Goal: Information Seeking & Learning: Find contact information

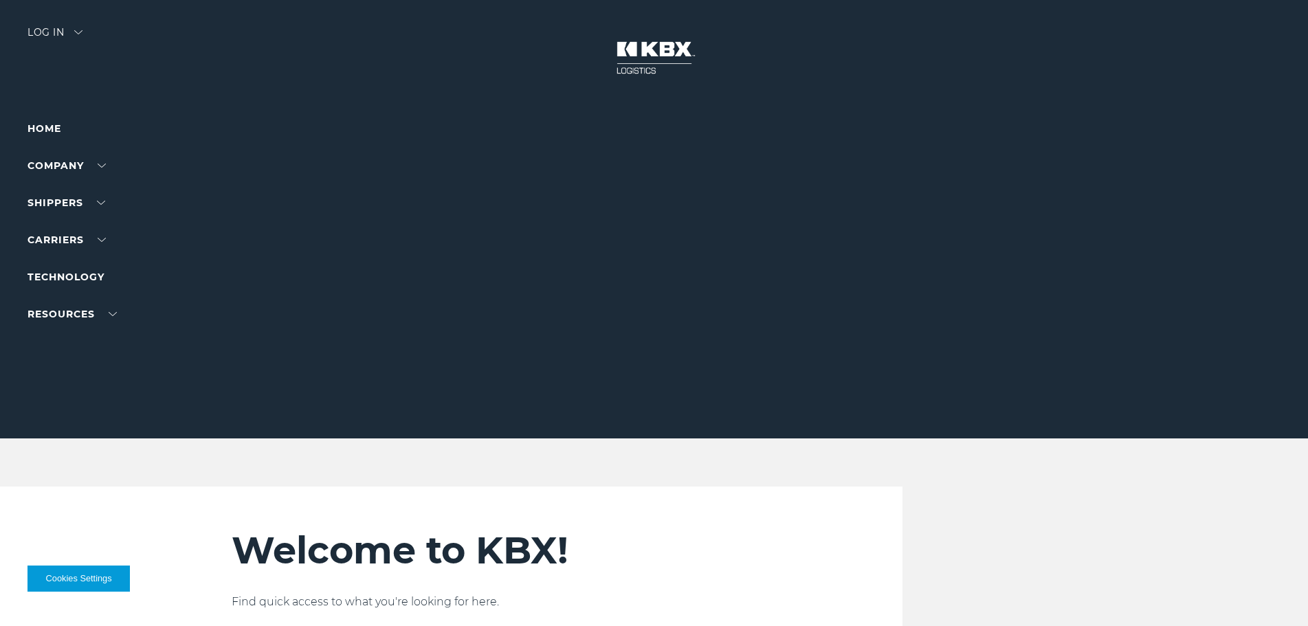
click at [43, 135] on li "Home" at bounding box center [87, 128] width 120 height 16
click at [45, 129] on link "Home" at bounding box center [44, 128] width 34 height 12
click at [64, 192] on link "About Us" at bounding box center [52, 191] width 50 height 10
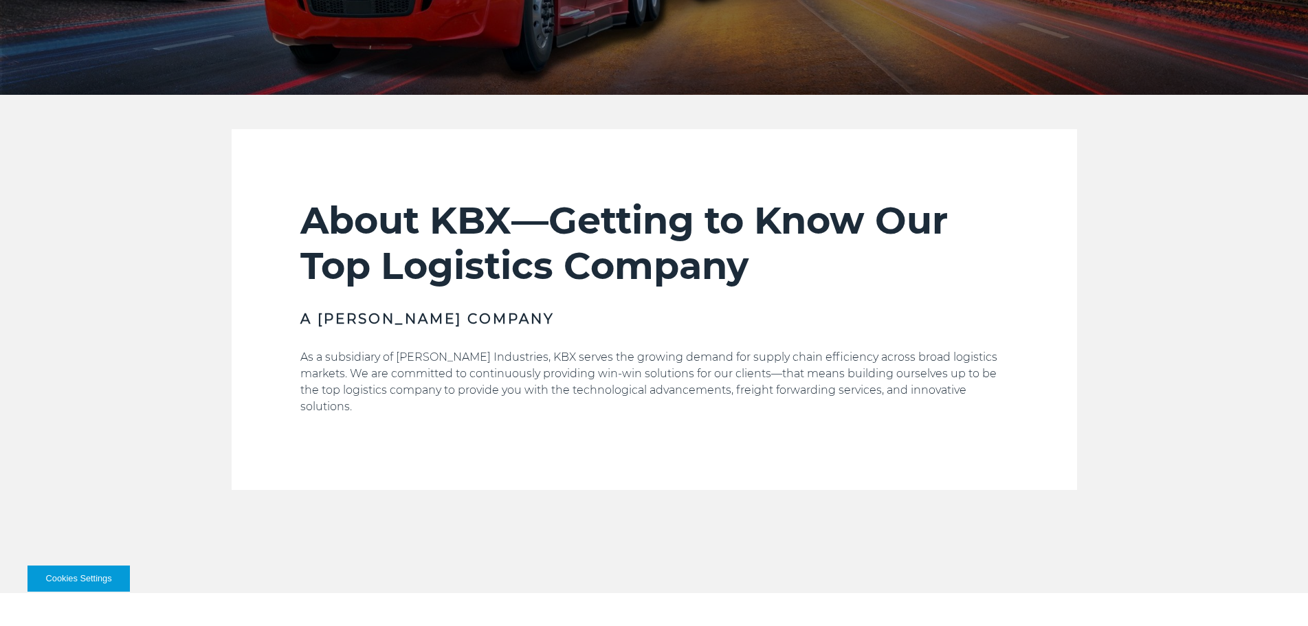
scroll to position [412, 0]
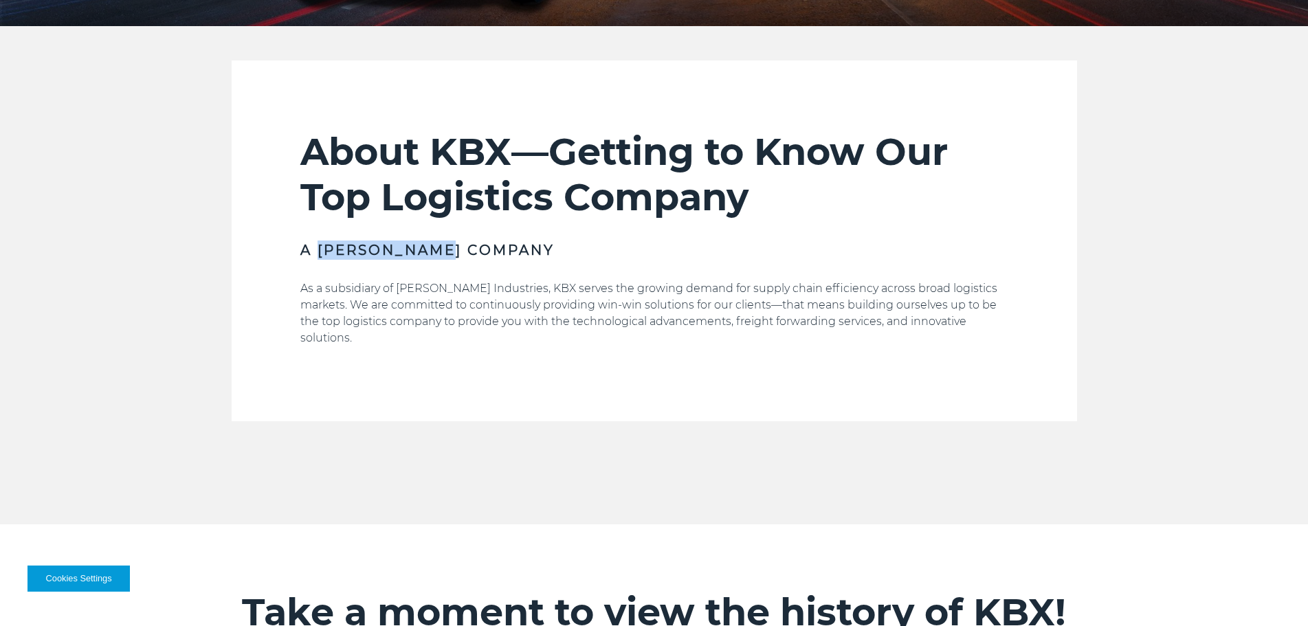
drag, startPoint x: 351, startPoint y: 254, endPoint x: 481, endPoint y: 287, distance: 133.4
click at [498, 261] on div "About KBX—Getting to Know Our Top Logistics Company A Koch Company As a subsidi…" at bounding box center [654, 275] width 708 height 292
click at [477, 289] on p "As a subsidiary of Koch Industries, KBX serves the growing demand for supply ch…" at bounding box center [654, 313] width 708 height 66
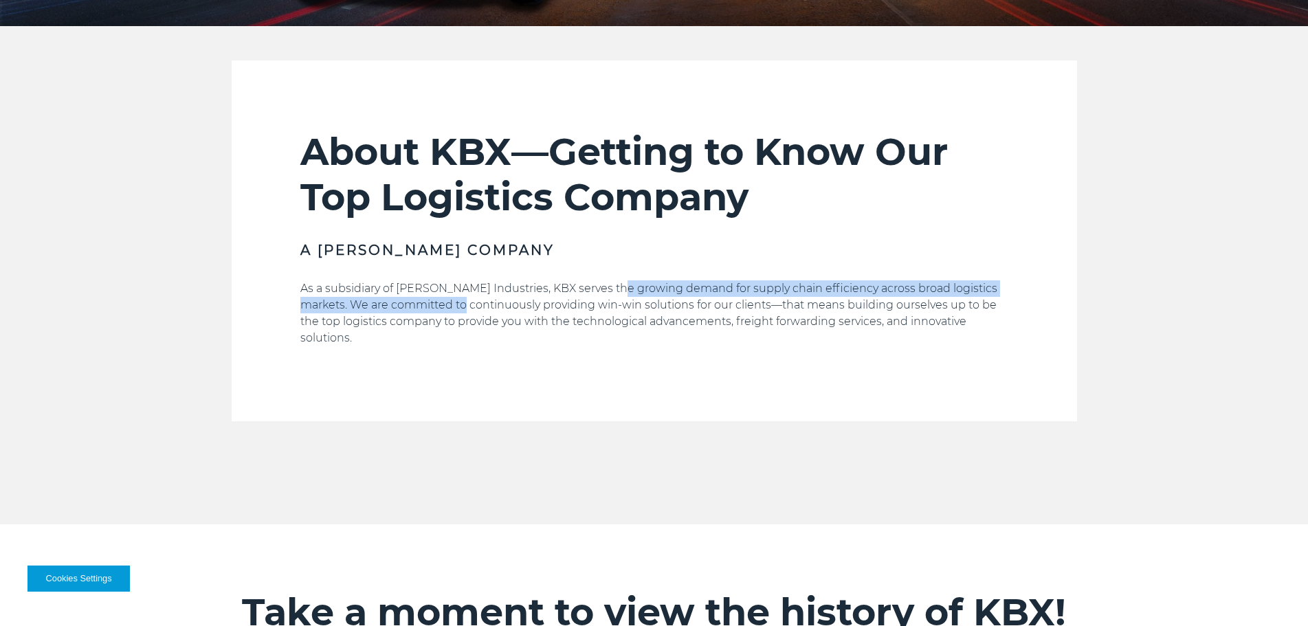
drag, startPoint x: 450, startPoint y: 297, endPoint x: 614, endPoint y: 281, distance: 164.4
click at [613, 281] on p "As a subsidiary of Koch Industries, KBX serves the growing demand for supply ch…" at bounding box center [654, 313] width 708 height 66
click at [615, 281] on p "As a subsidiary of Koch Industries, KBX serves the growing demand for supply ch…" at bounding box center [654, 313] width 708 height 66
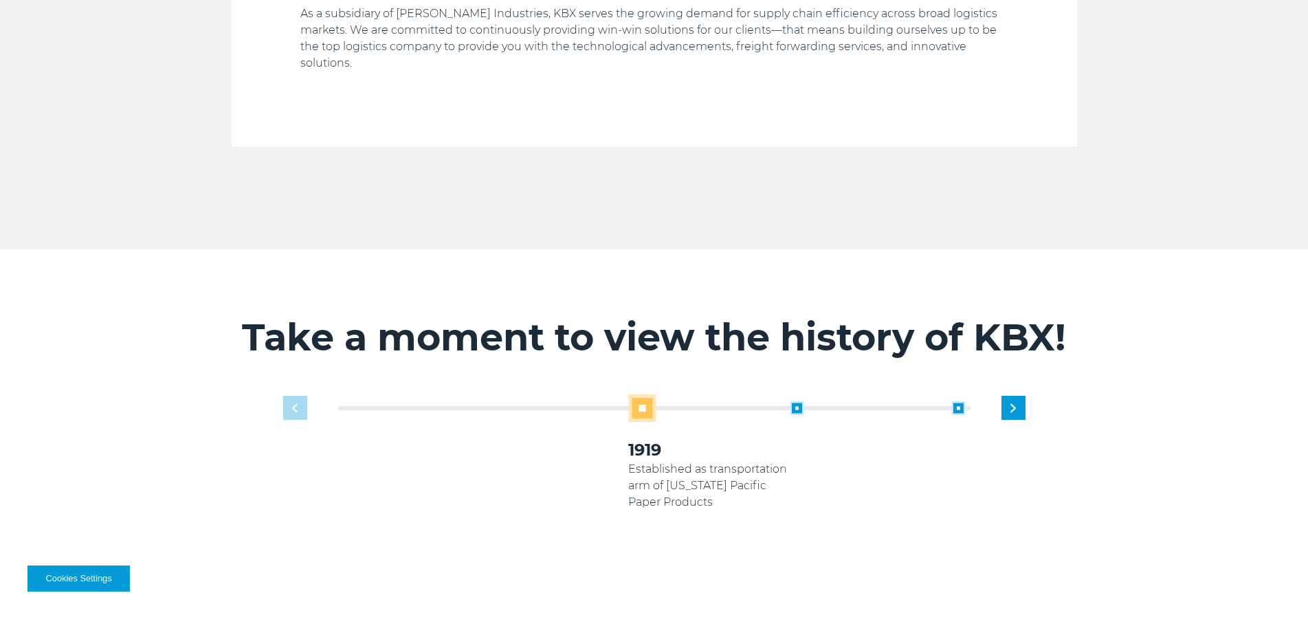
scroll to position [756, 0]
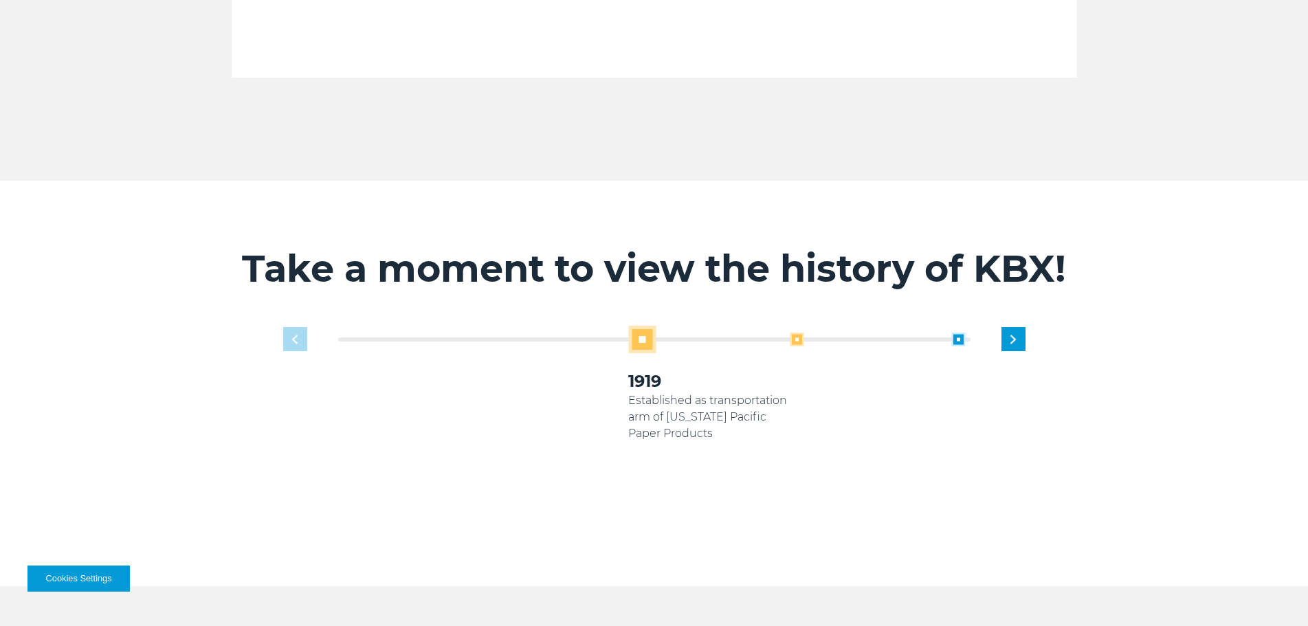
click at [797, 333] on span at bounding box center [797, 340] width 14 height 14
click at [803, 333] on span at bounding box center [797, 340] width 14 height 14
click at [791, 333] on span at bounding box center [797, 340] width 14 height 14
click at [790, 333] on span at bounding box center [797, 340] width 14 height 14
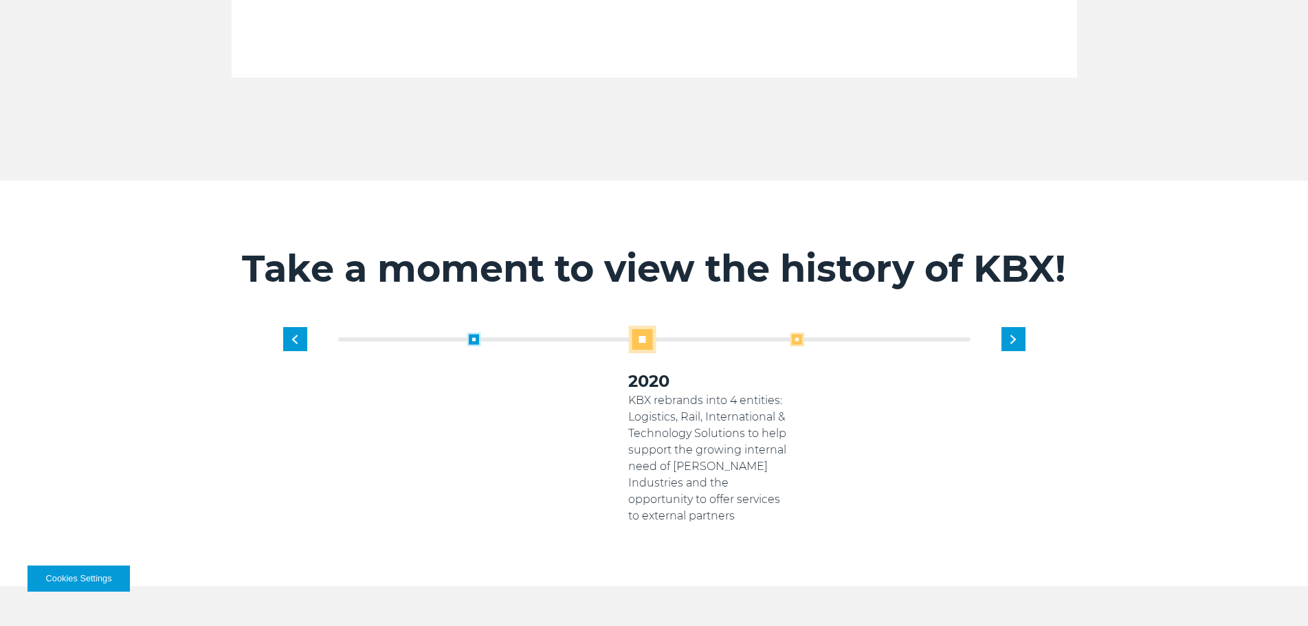
click at [795, 333] on span at bounding box center [797, 340] width 14 height 14
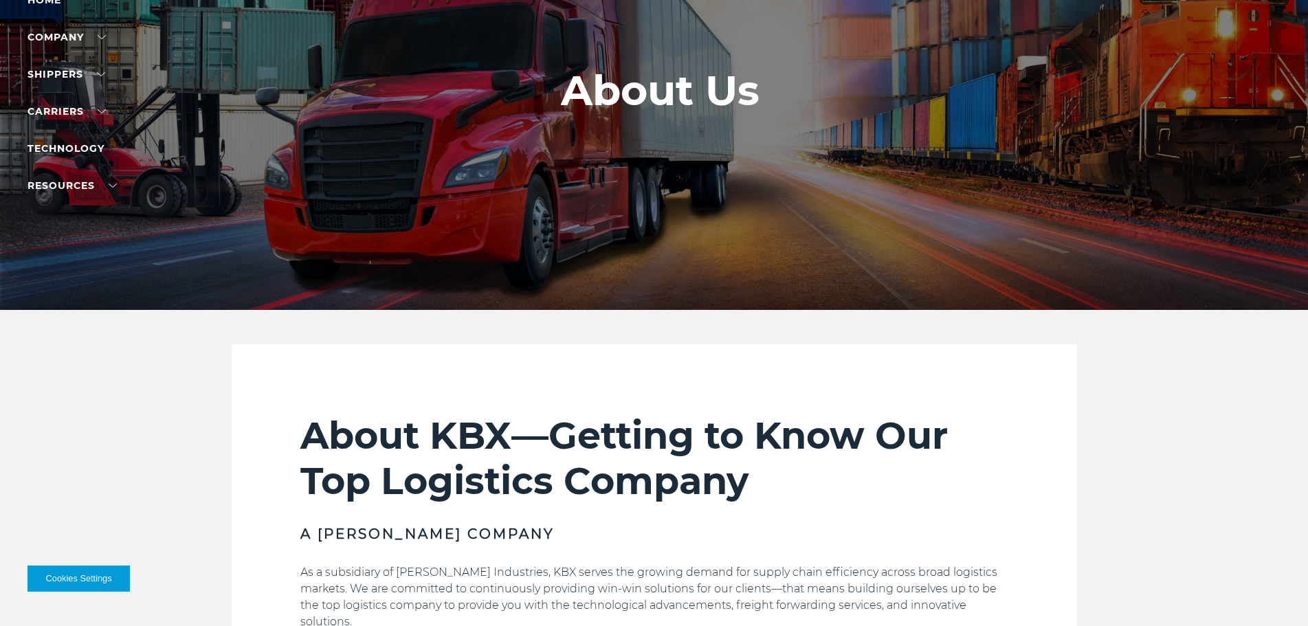
scroll to position [0, 0]
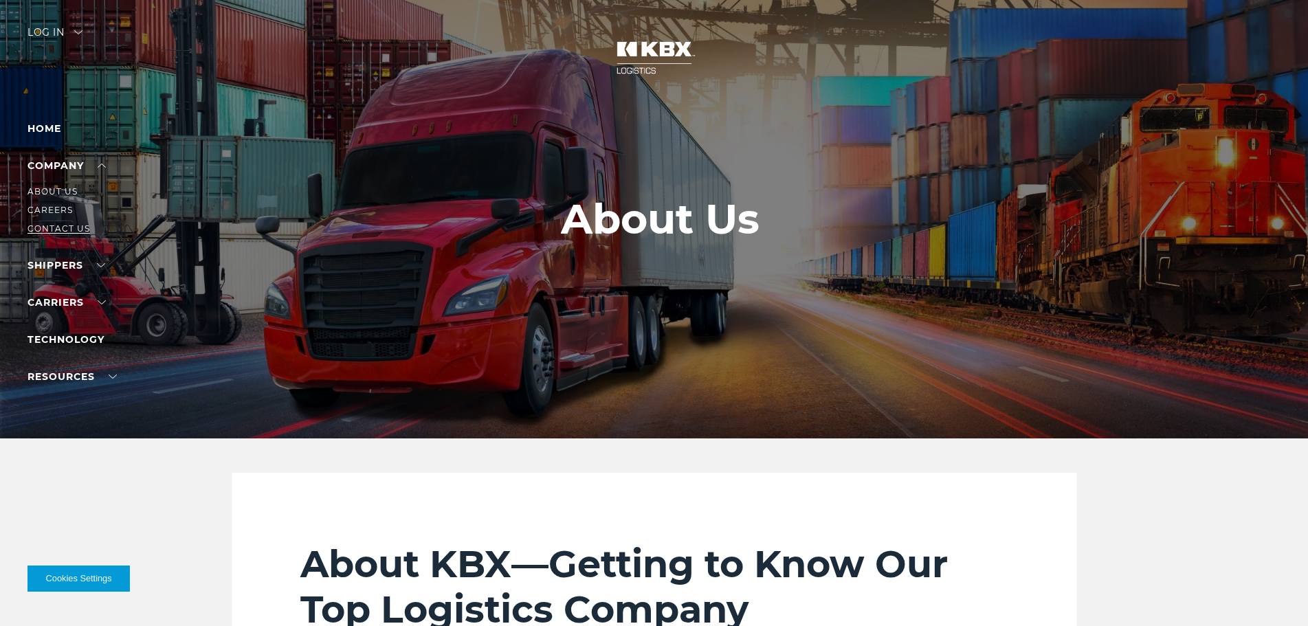
click at [60, 227] on link "Contact Us" at bounding box center [58, 228] width 63 height 10
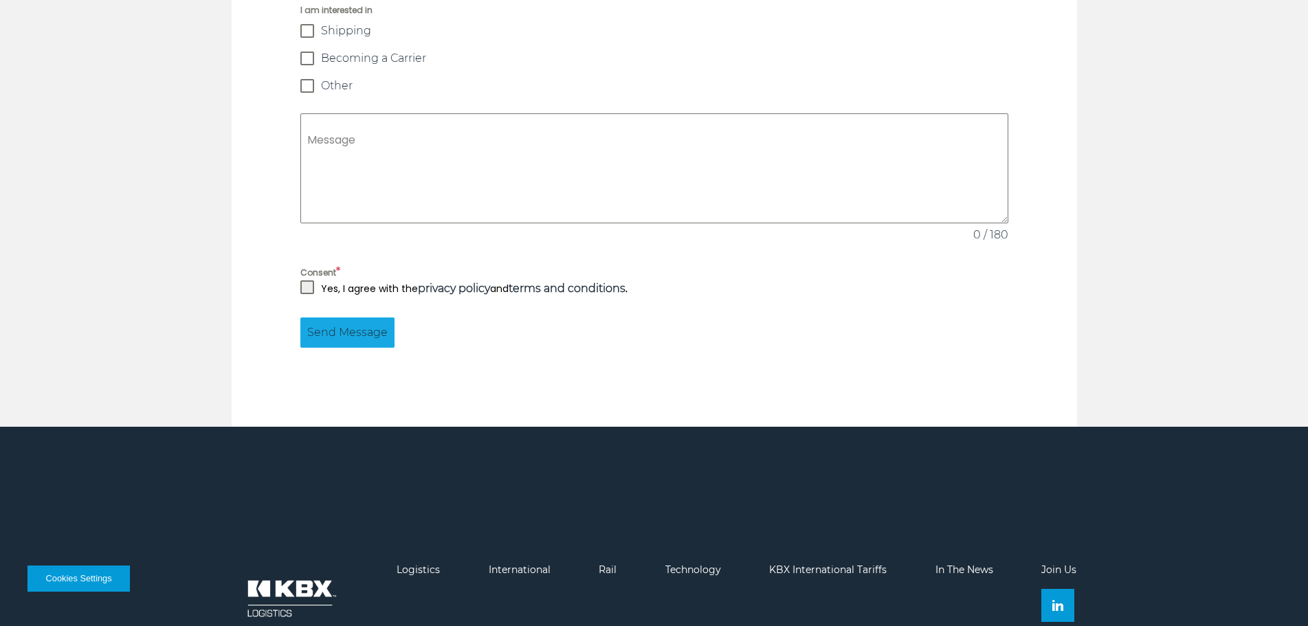
scroll to position [1317, 0]
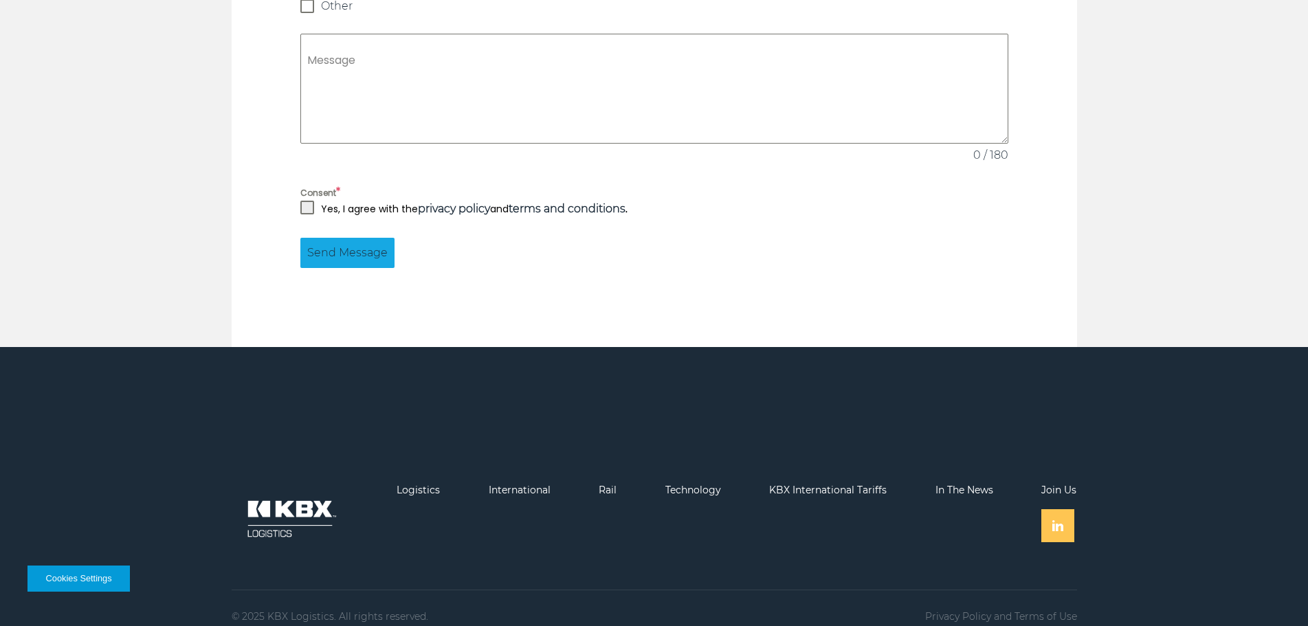
click at [1047, 509] on link at bounding box center [1057, 525] width 33 height 33
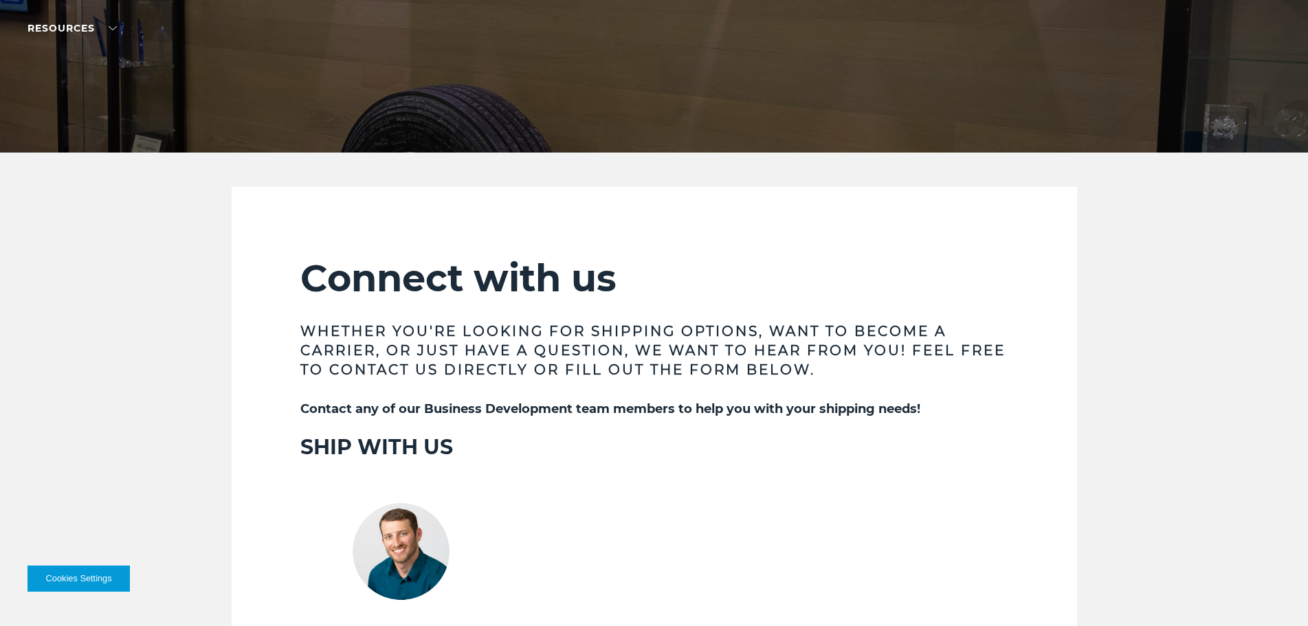
scroll to position [0, 0]
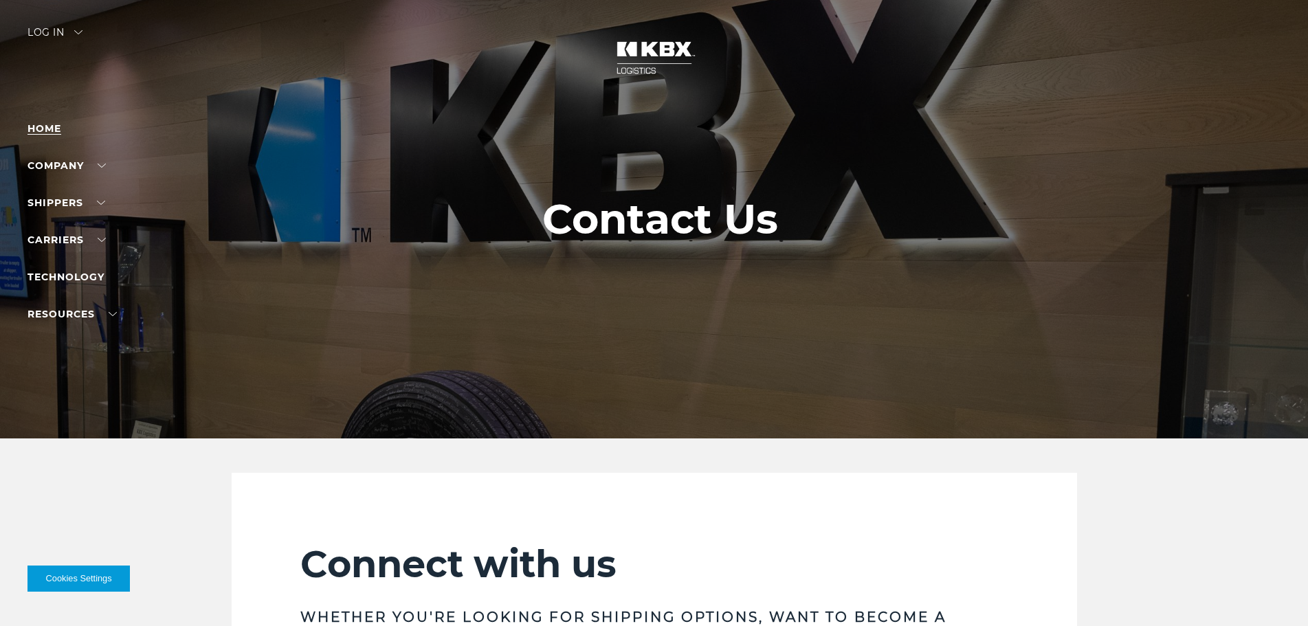
click at [55, 134] on link "Home" at bounding box center [44, 128] width 34 height 12
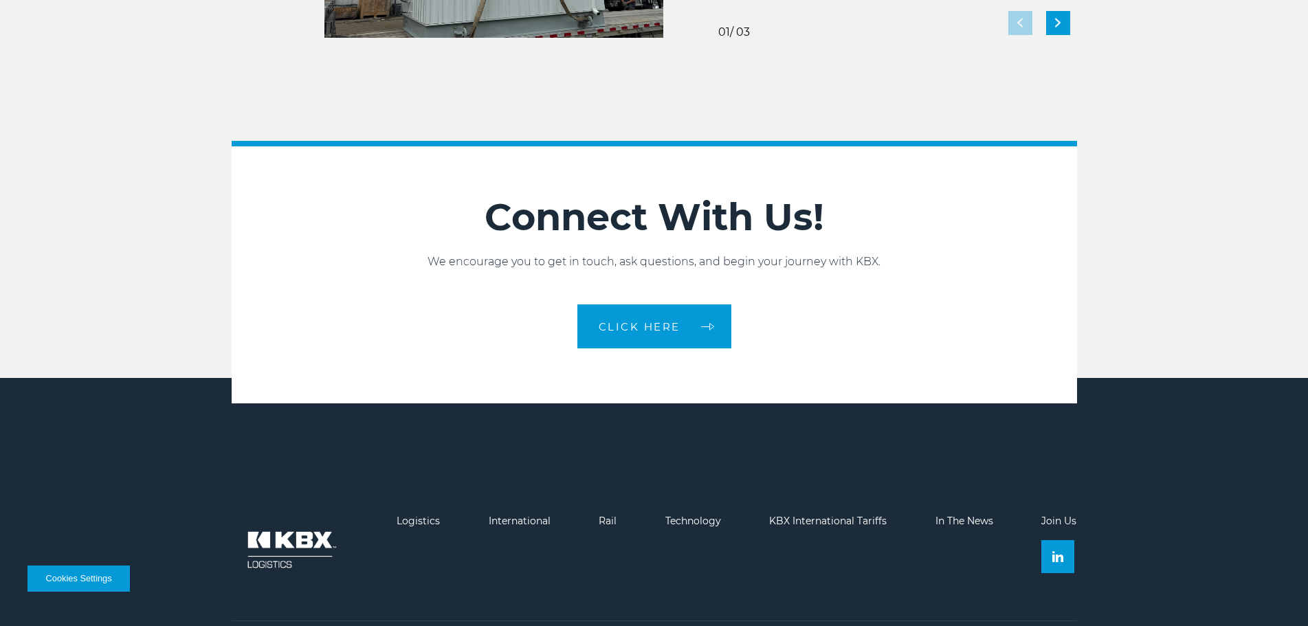
scroll to position [3067, 0]
